Goal: Navigation & Orientation: Find specific page/section

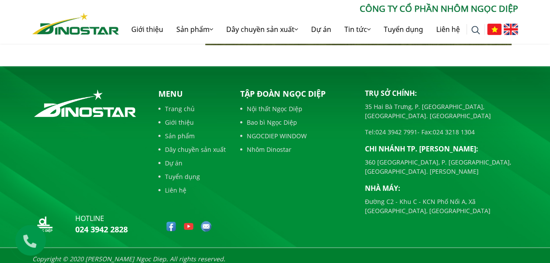
scroll to position [1627, 0]
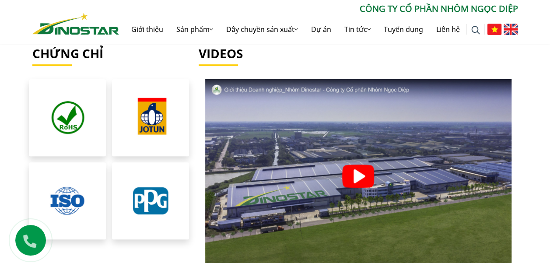
scroll to position [2021, 0]
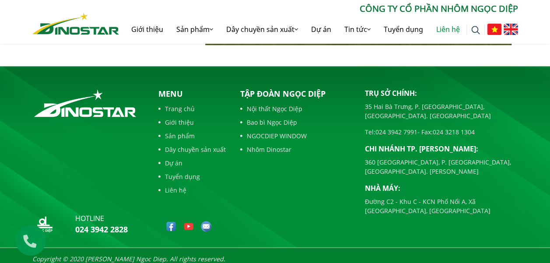
click at [443, 31] on link "Liên hệ" at bounding box center [447, 29] width 37 height 28
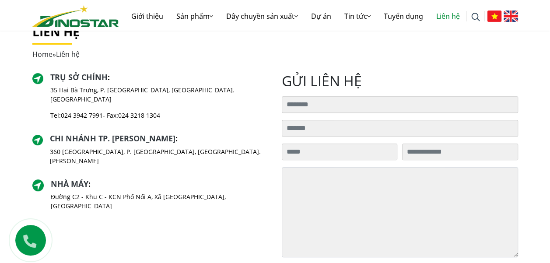
scroll to position [175, 0]
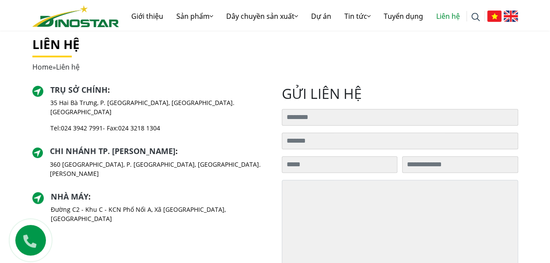
click at [182, 63] on div "Home » Liên hệ" at bounding box center [274, 67] width 485 height 10
click at [0, 53] on html "Giới thiệu Sản phẩm Sản phẩm Nhôm Xây dựng Nhôm Công nghiệp Nhôm Billet Nhôm Th…" at bounding box center [275, 186] width 550 height 723
click at [147, 14] on link "Giới thiệu" at bounding box center [147, 16] width 45 height 28
